Goal: Task Accomplishment & Management: Complete application form

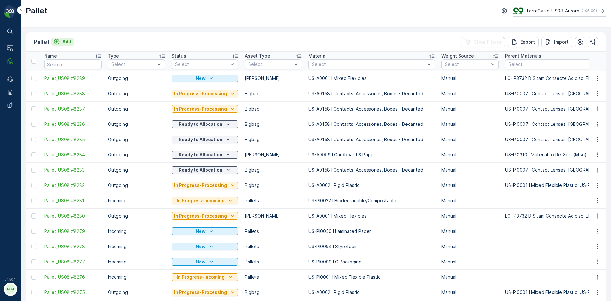
click at [65, 42] on p "Add" at bounding box center [66, 42] width 9 height 6
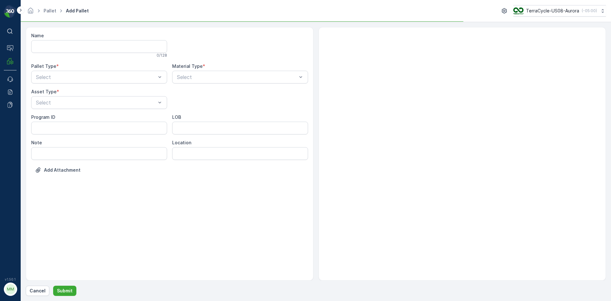
drag, startPoint x: 72, startPoint y: 73, endPoint x: 70, endPoint y: 85, distance: 12.2
click at [72, 73] on div "Select" at bounding box center [99, 77] width 136 height 13
click at [67, 100] on div "Outgoing" at bounding box center [99, 103] width 136 height 11
click at [58, 117] on div "Gaylord" at bounding box center [99, 118] width 128 height 6
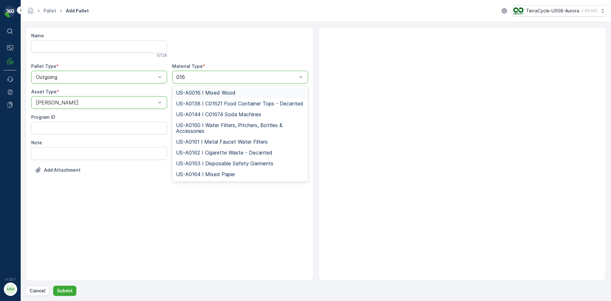
type input "0164"
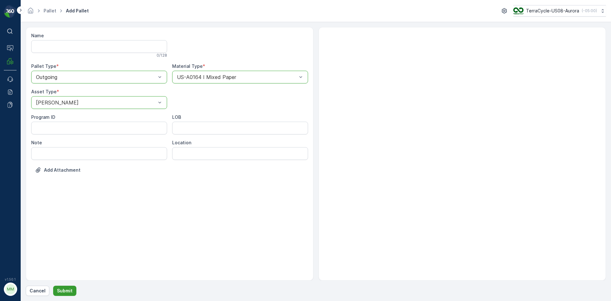
click at [62, 289] on p "Submit" at bounding box center [65, 290] width 16 height 6
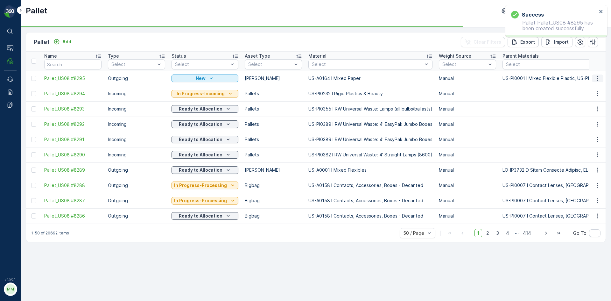
click at [596, 81] on icon "button" at bounding box center [597, 78] width 6 height 6
click at [591, 123] on div "Print QR" at bounding box center [590, 123] width 42 height 9
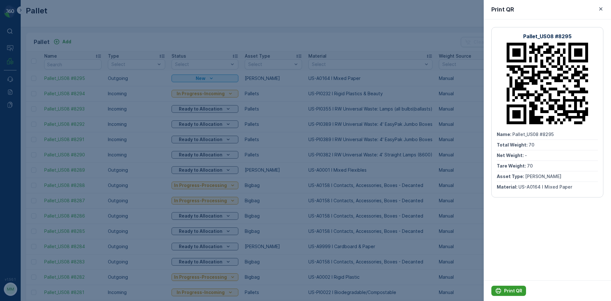
click at [510, 288] on p "Print QR" at bounding box center [513, 290] width 18 height 6
click at [472, 235] on div at bounding box center [305, 150] width 611 height 301
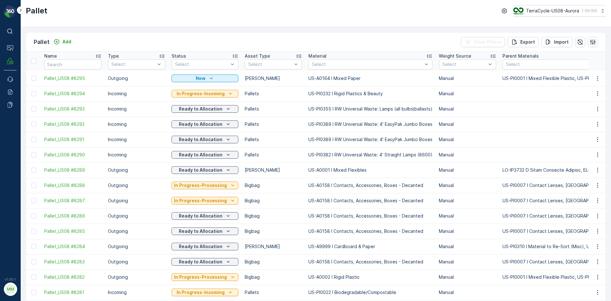
click at [63, 37] on div "Pallet Add Clear Filters Export Import" at bounding box center [315, 41] width 579 height 19
click at [65, 40] on p "Add" at bounding box center [66, 42] width 9 height 6
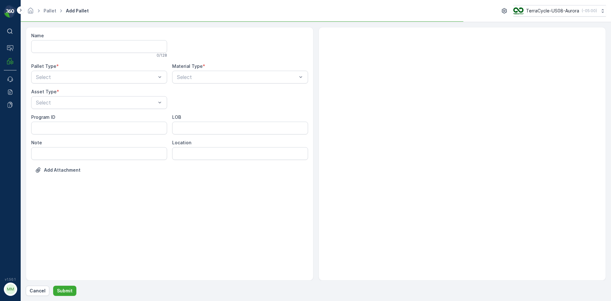
click at [83, 70] on div "Pallet Type * Select" at bounding box center [99, 73] width 136 height 20
click at [65, 107] on div "Outgoing" at bounding box center [99, 103] width 136 height 11
drag, startPoint x: 57, startPoint y: 118, endPoint x: 50, endPoint y: 130, distance: 14.3
click at [50, 130] on div "Gaylord Bales Pallets Bigbag Barrel FD Pallet" at bounding box center [99, 144] width 136 height 67
click at [50, 130] on div "Bales" at bounding box center [99, 129] width 128 height 6
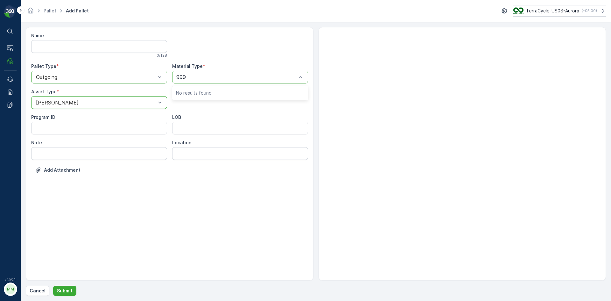
type input "9999"
click at [209, 90] on span "US-A9999 I Cardboard & Paper" at bounding box center [213, 93] width 75 height 6
click at [63, 291] on p "Submit" at bounding box center [65, 290] width 16 height 6
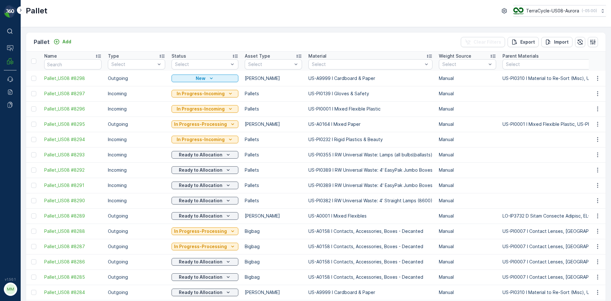
click at [591, 82] on td at bounding box center [597, 78] width 17 height 15
click at [598, 77] on icon "button" at bounding box center [597, 78] width 6 height 6
click at [587, 121] on span "Print QR" at bounding box center [581, 123] width 18 height 6
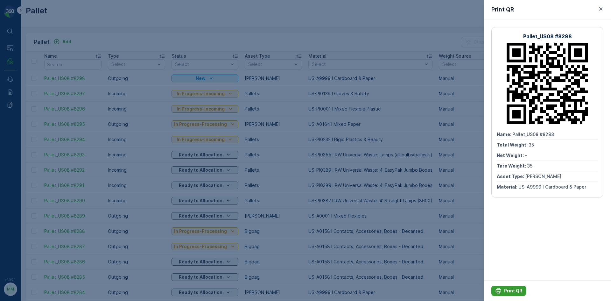
click at [510, 292] on p "Print QR" at bounding box center [513, 290] width 18 height 6
click at [456, 247] on div at bounding box center [305, 150] width 611 height 301
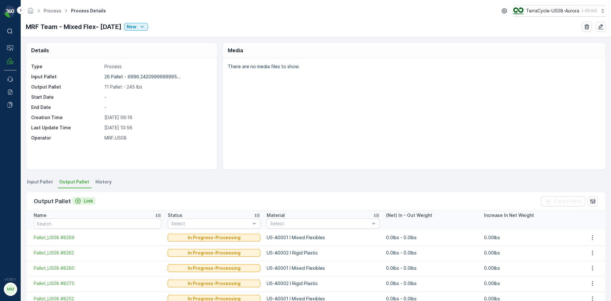
click at [90, 201] on p "Link" at bounding box center [88, 201] width 9 height 6
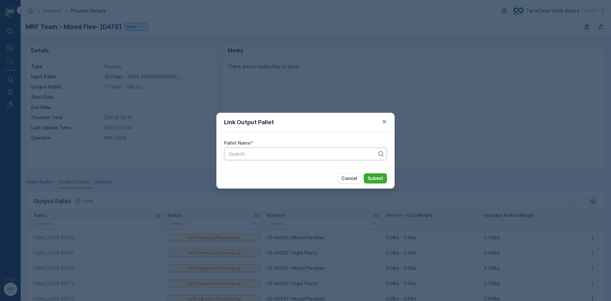
click at [244, 156] on div at bounding box center [303, 154] width 150 height 6
type input "8295"
click at [364, 173] on button "Submit" at bounding box center [375, 178] width 23 height 10
